Goal: Task Accomplishment & Management: Use online tool/utility

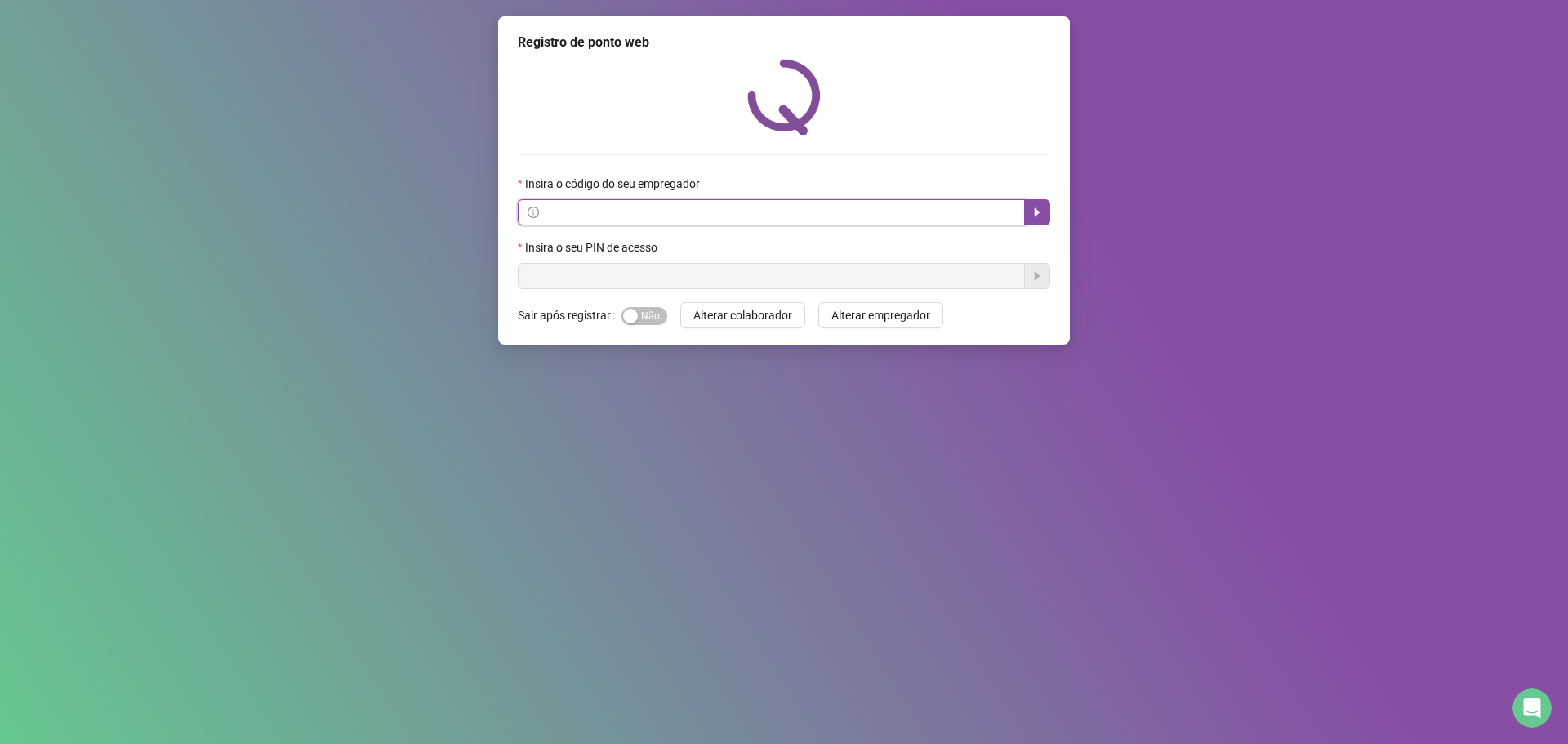
click at [650, 209] on input "text" at bounding box center [778, 212] width 473 height 18
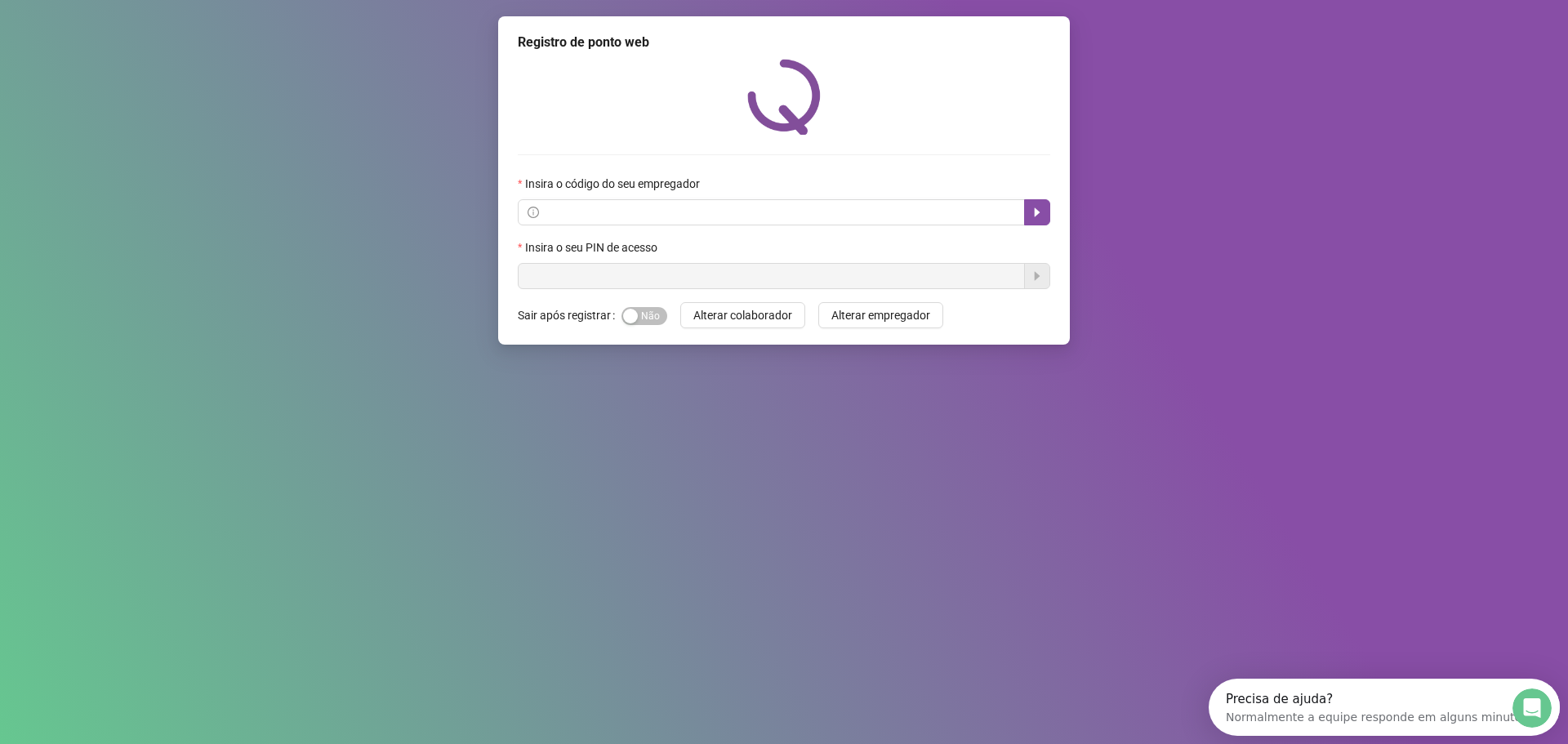
click at [407, 338] on div "Registro de ponto web Insira o código do seu empregador Insira o seu PIN de ace…" at bounding box center [784, 372] width 1568 height 744
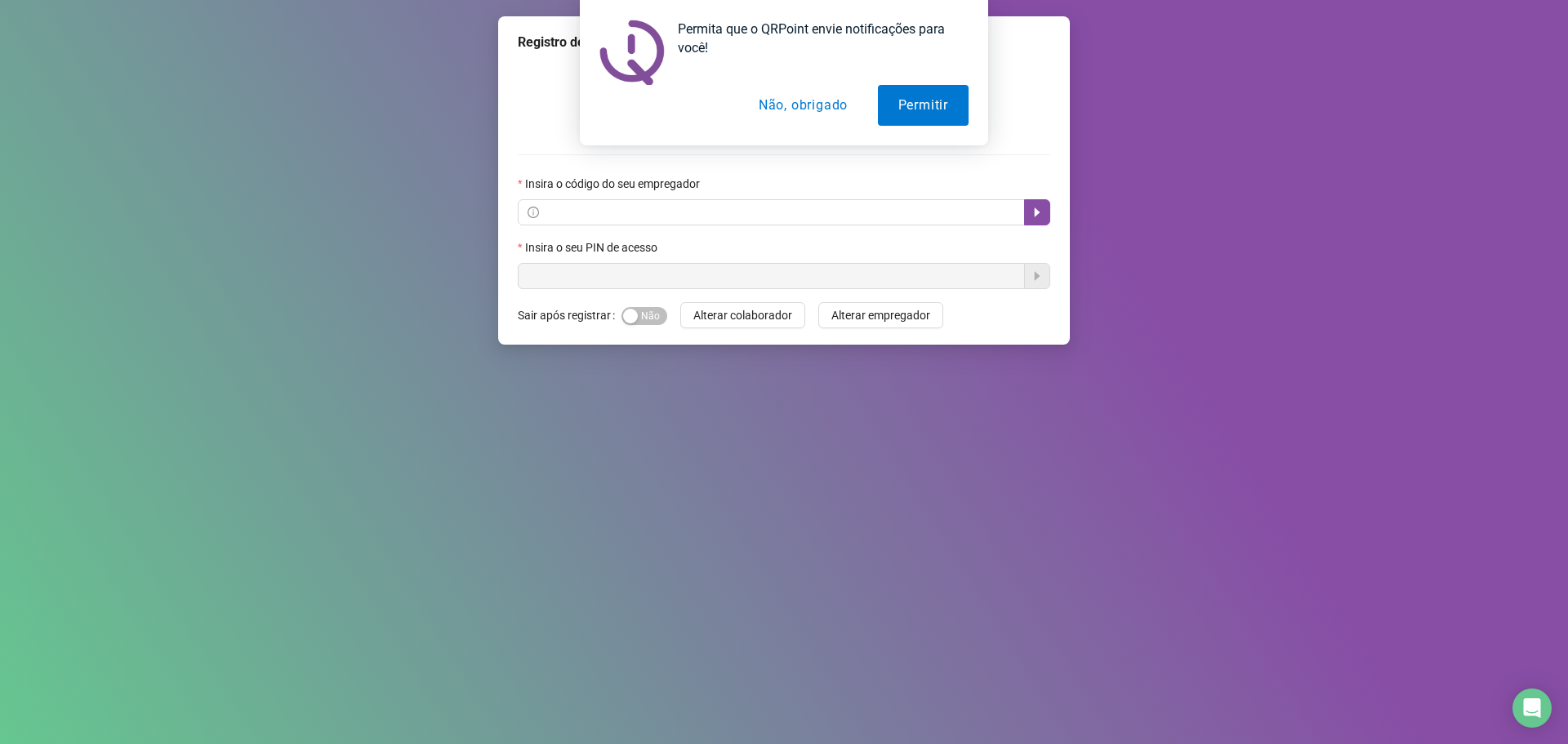
click at [817, 104] on button "Não, obrigado" at bounding box center [802, 106] width 130 height 41
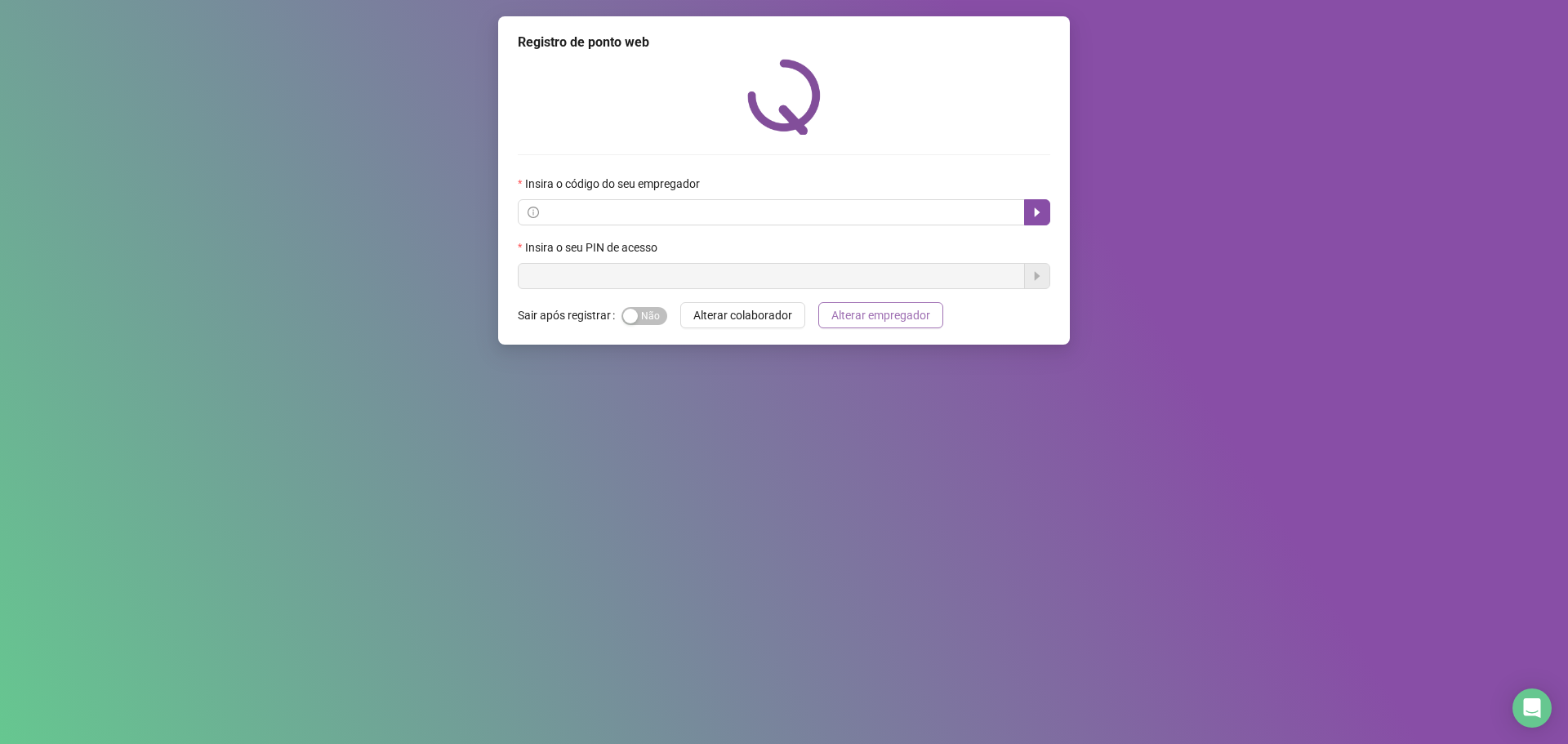
click at [832, 321] on span "Alterar empregador" at bounding box center [881, 314] width 99 height 18
click at [451, 255] on div "Registro de ponto web Insira o código do seu empregador Insira o seu PIN de ace…" at bounding box center [784, 372] width 1568 height 744
